Goal: Information Seeking & Learning: Find contact information

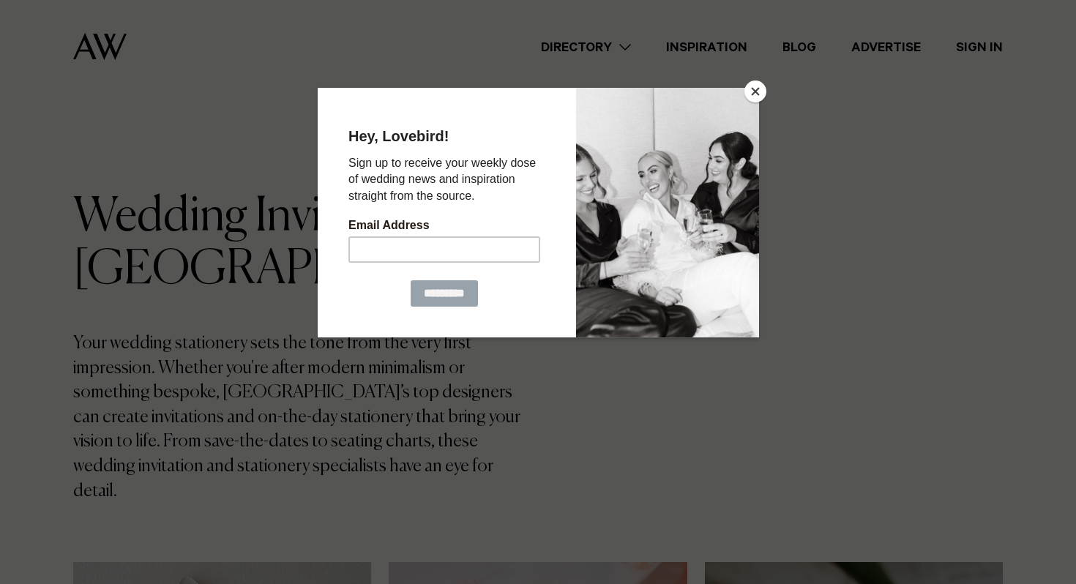
click at [756, 91] on button "Close" at bounding box center [756, 92] width 22 height 22
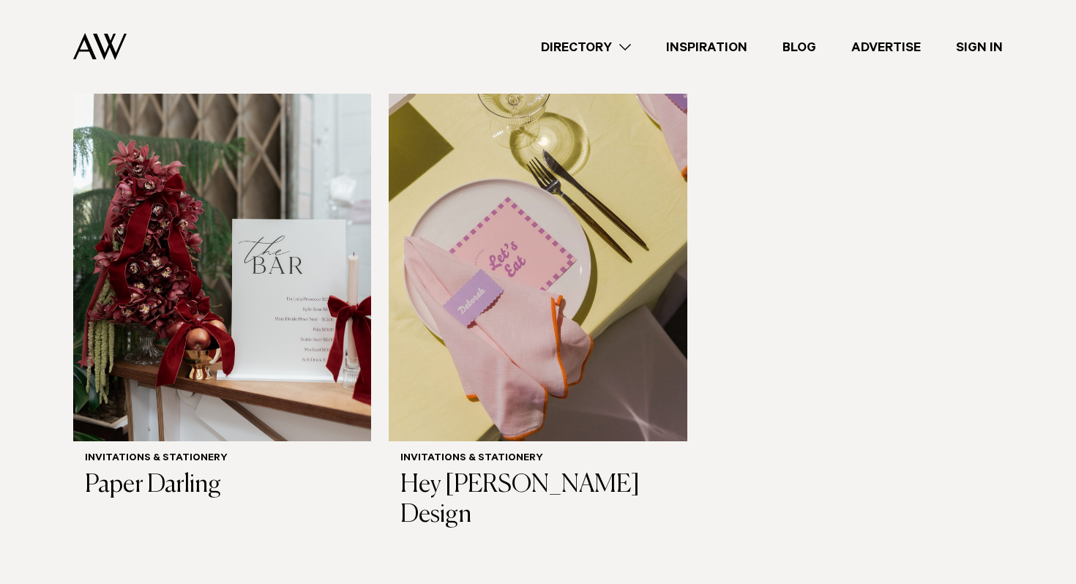
scroll to position [1042, 0]
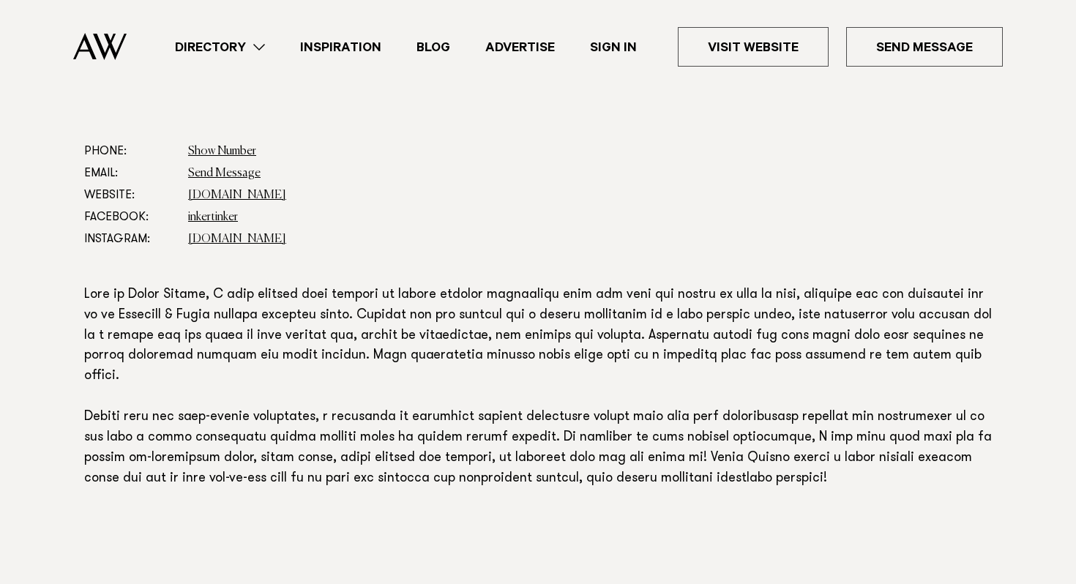
scroll to position [783, 0]
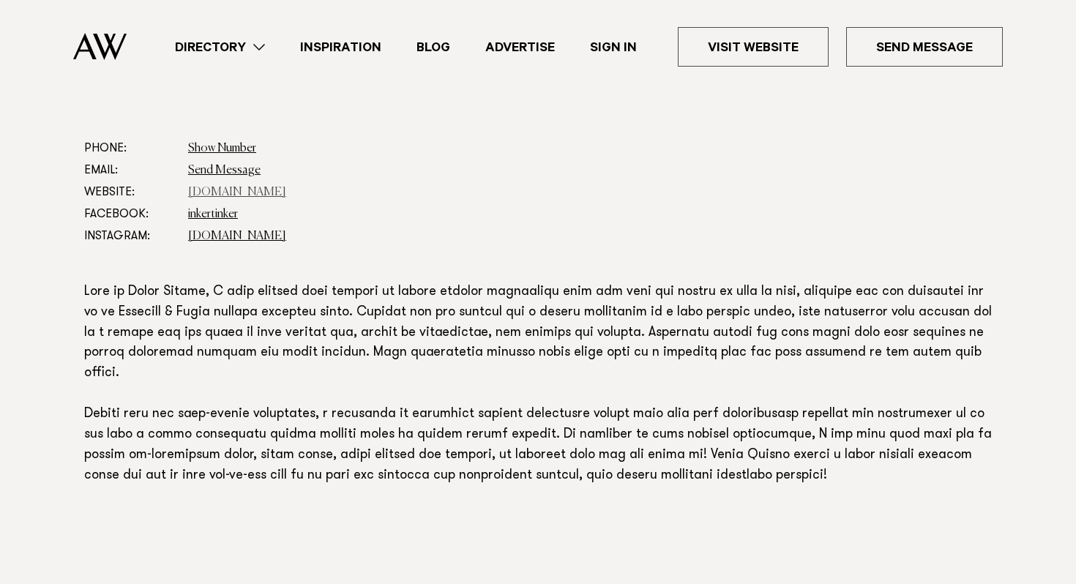
click at [252, 196] on link "www.inkertinker.com" at bounding box center [237, 193] width 98 height 12
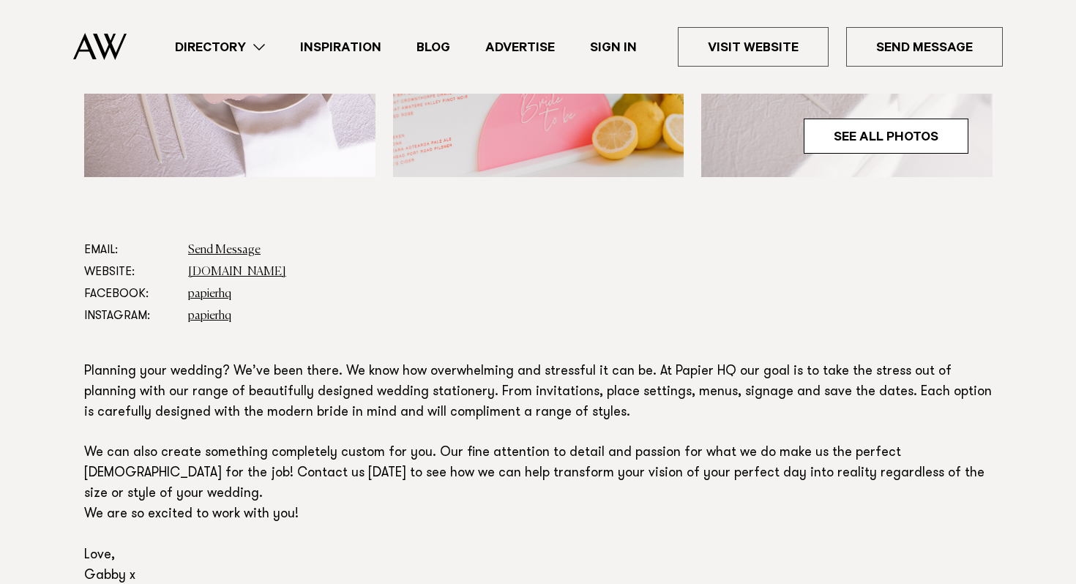
scroll to position [702, 0]
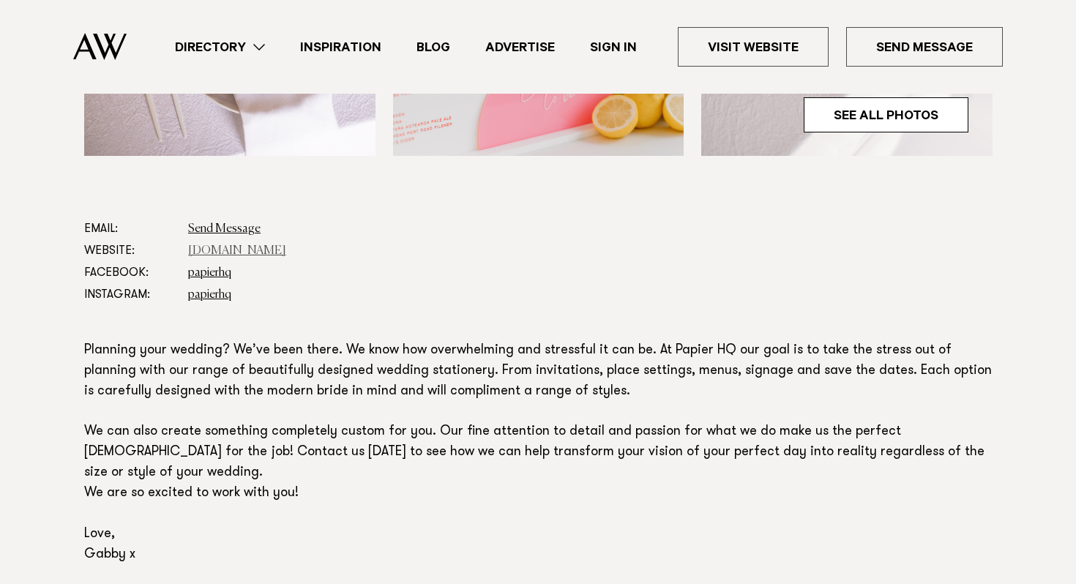
click at [234, 251] on link "papierhq.co.nz" at bounding box center [237, 251] width 98 height 12
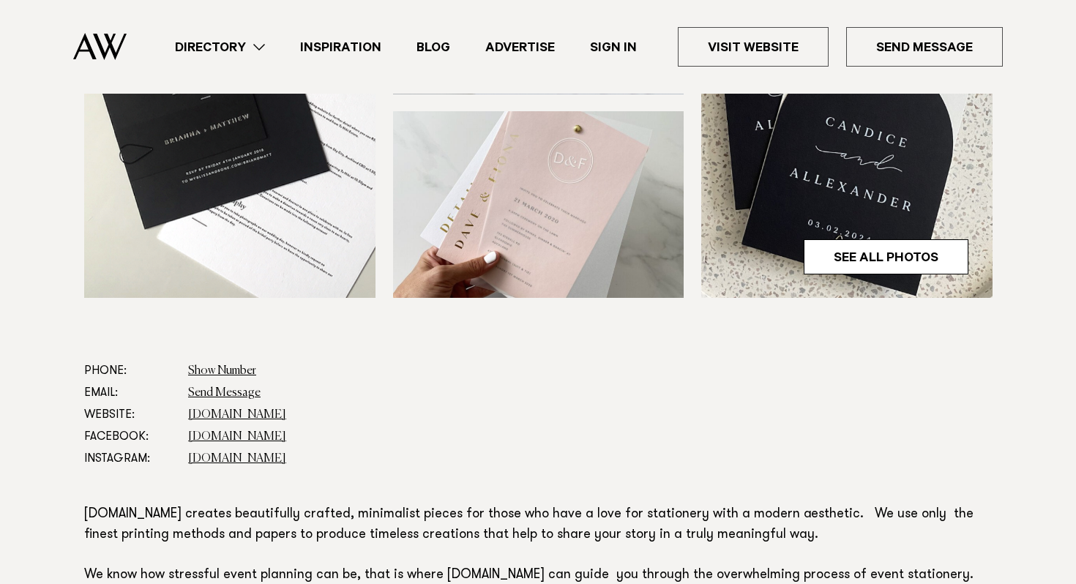
scroll to position [579, 0]
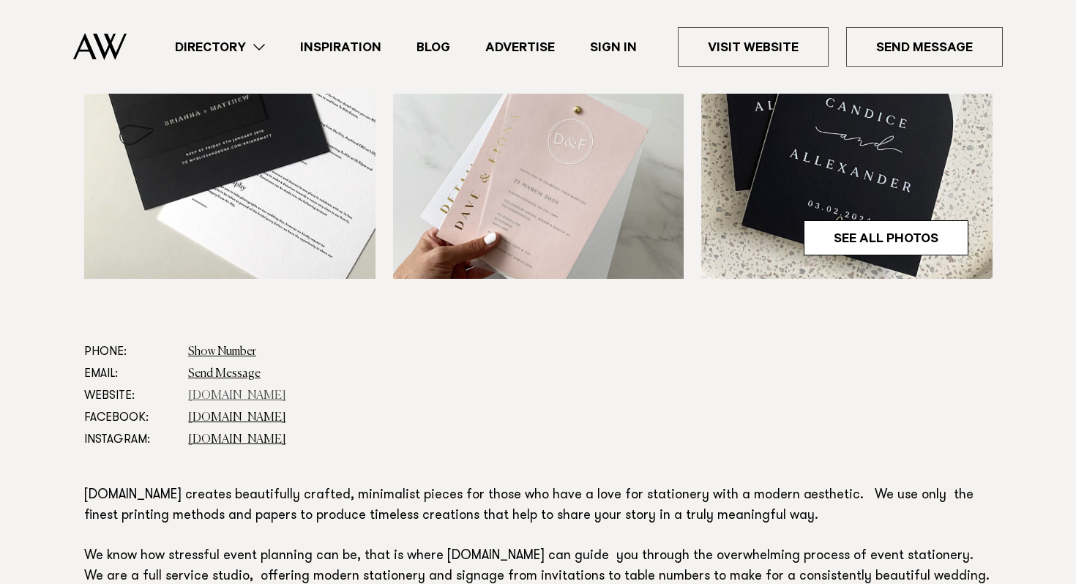
click at [268, 396] on link "www.hstudio.co.nz" at bounding box center [237, 396] width 98 height 12
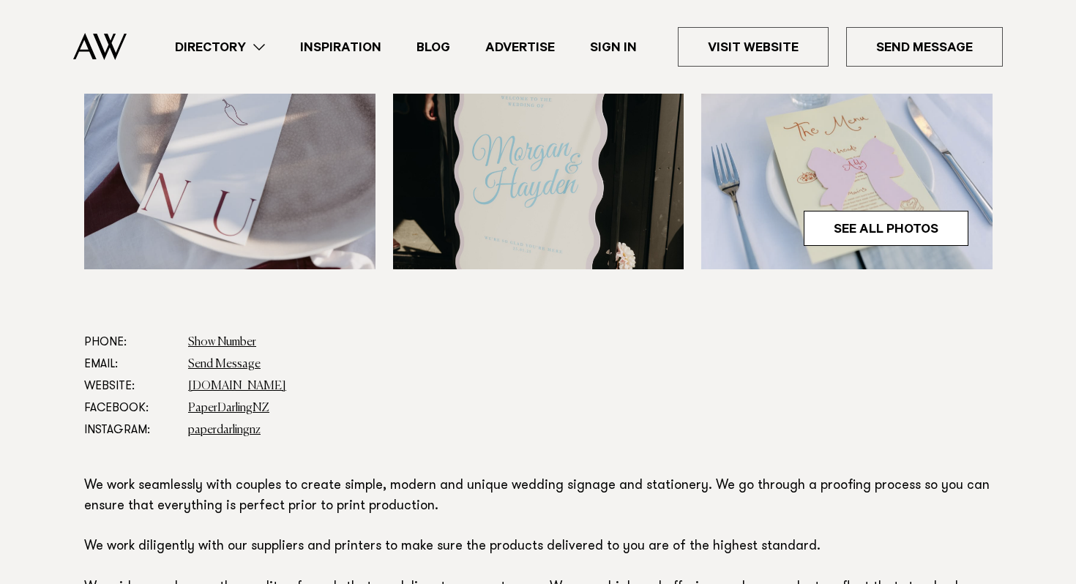
scroll to position [621, 0]
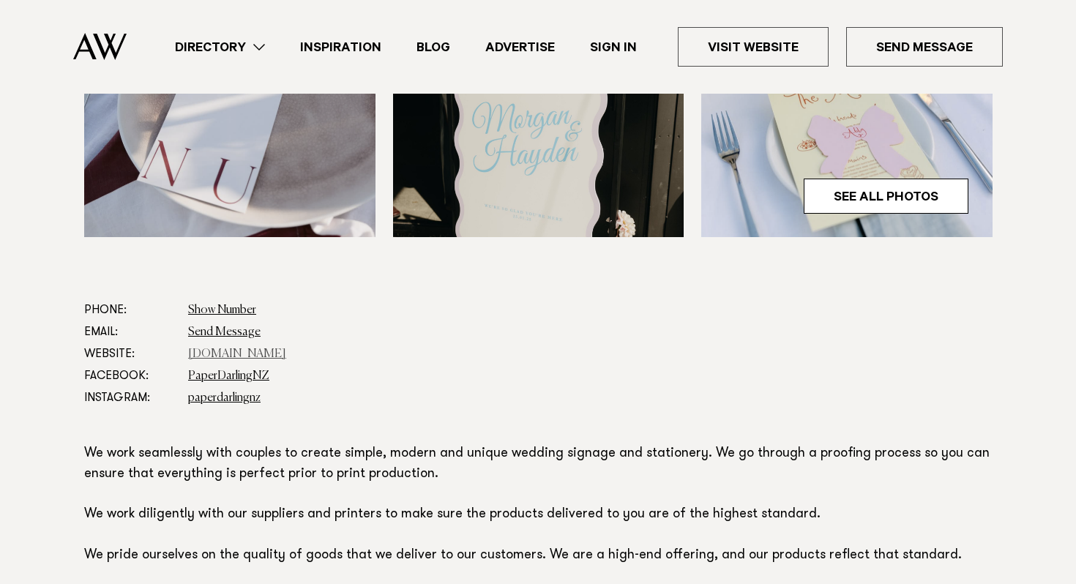
click at [262, 356] on link "[DOMAIN_NAME]" at bounding box center [237, 355] width 98 height 12
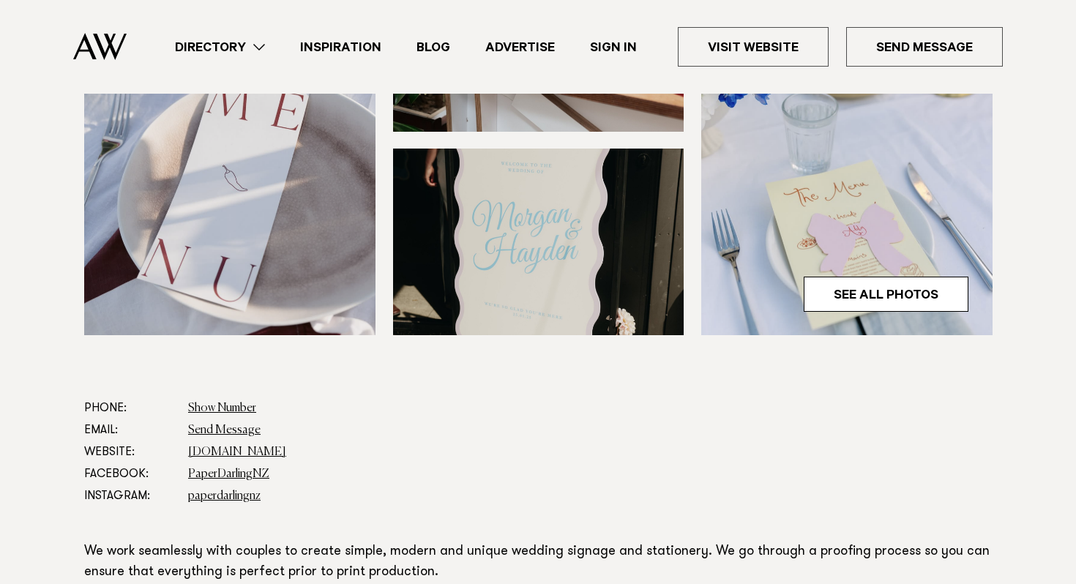
scroll to position [516, 0]
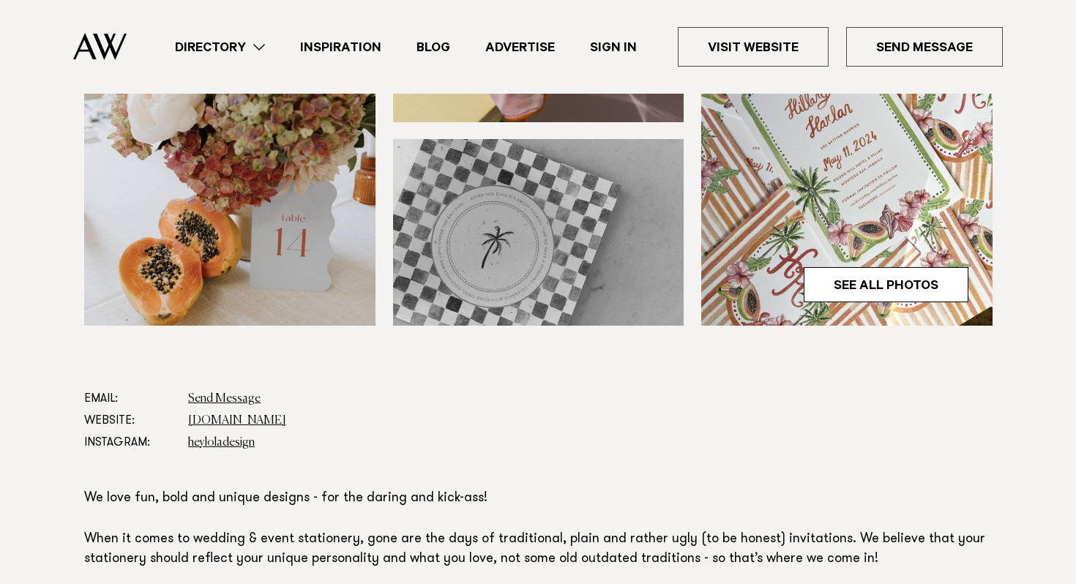
scroll to position [591, 0]
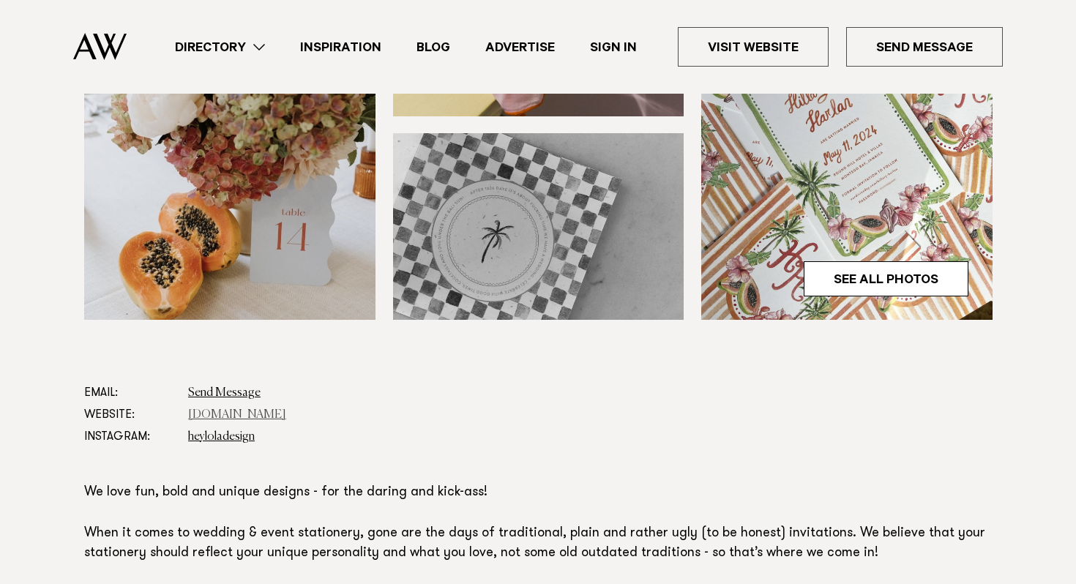
click at [220, 409] on link "[DOMAIN_NAME]" at bounding box center [237, 415] width 98 height 12
